Goal: Check status: Check status

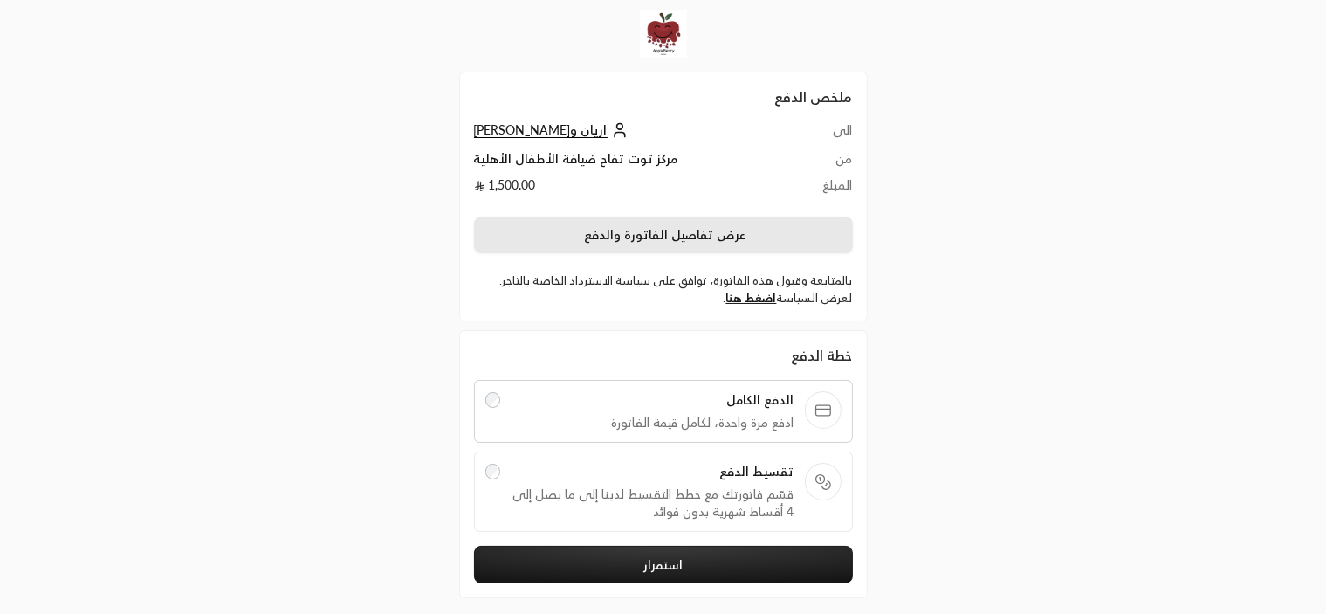
click at [654, 224] on button "عرض تفاصيل الفاتورة والدفع" at bounding box center [663, 234] width 379 height 37
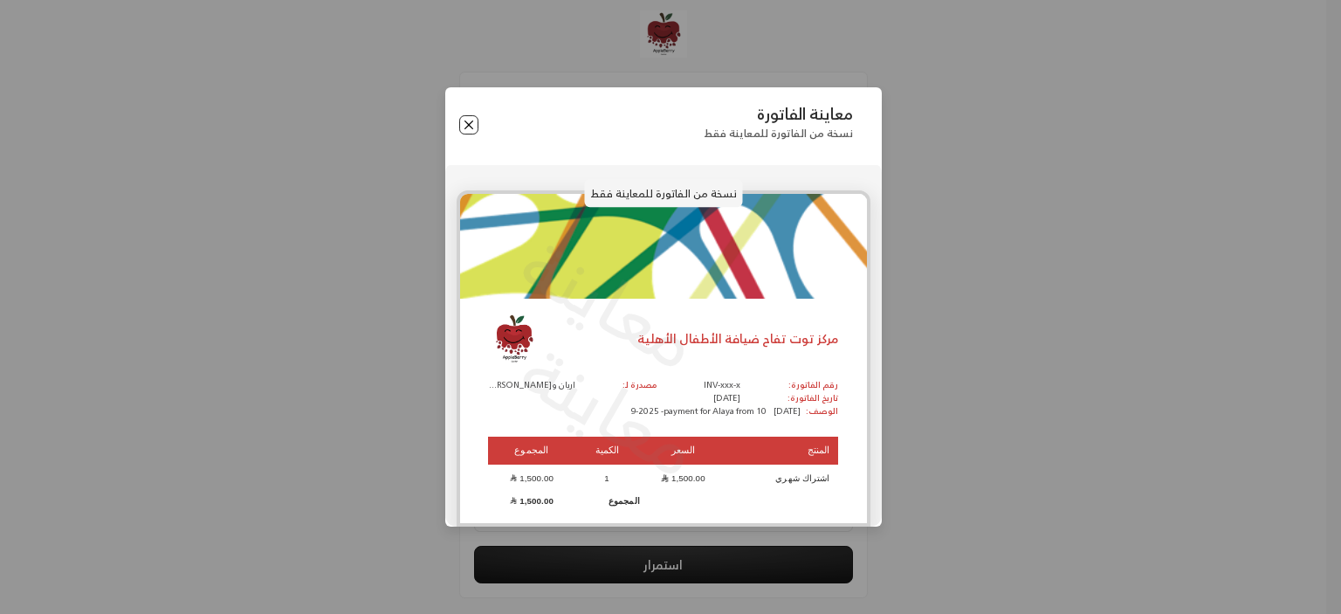
click at [464, 127] on button "Close" at bounding box center [468, 124] width 19 height 19
